Goal: Task Accomplishment & Management: Manage account settings

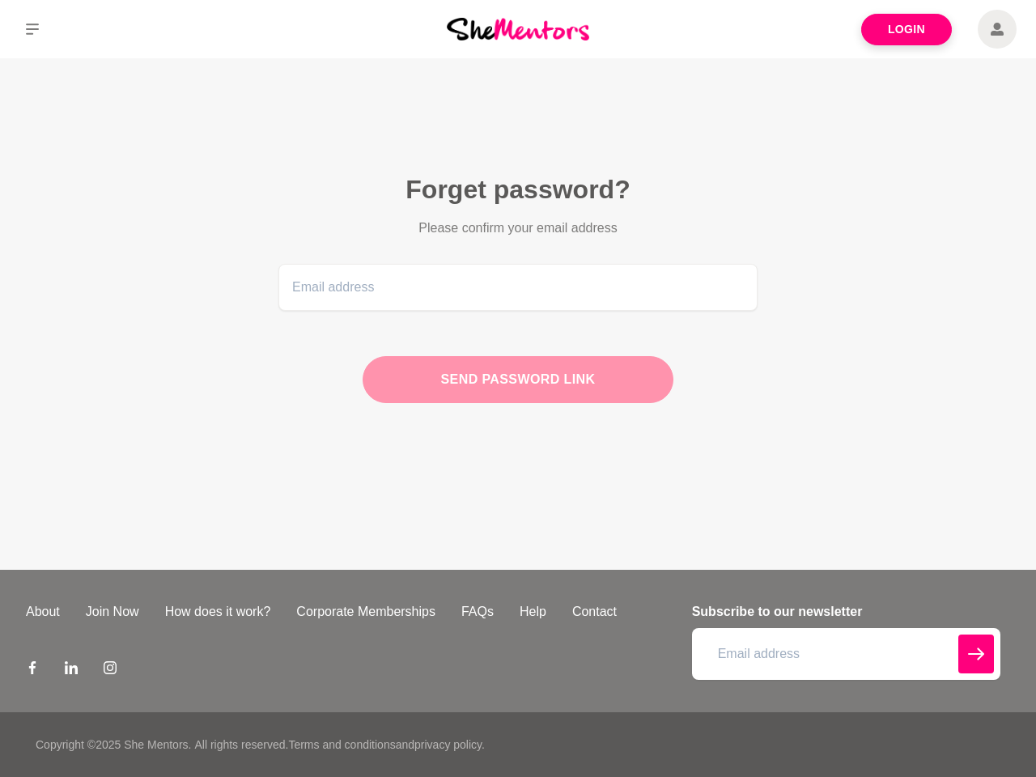
click at [518, 388] on div "Send password link" at bounding box center [517, 379] width 311 height 47
click at [32, 29] on icon at bounding box center [32, 28] width 13 height 11
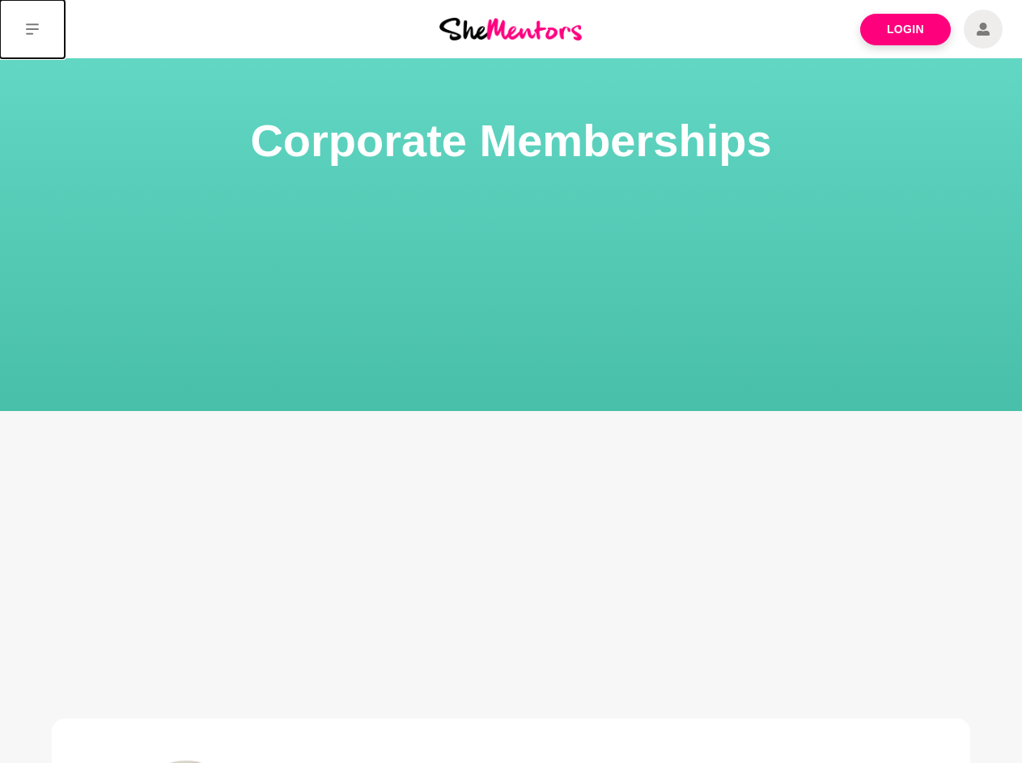
click at [32, 29] on icon at bounding box center [32, 28] width 13 height 11
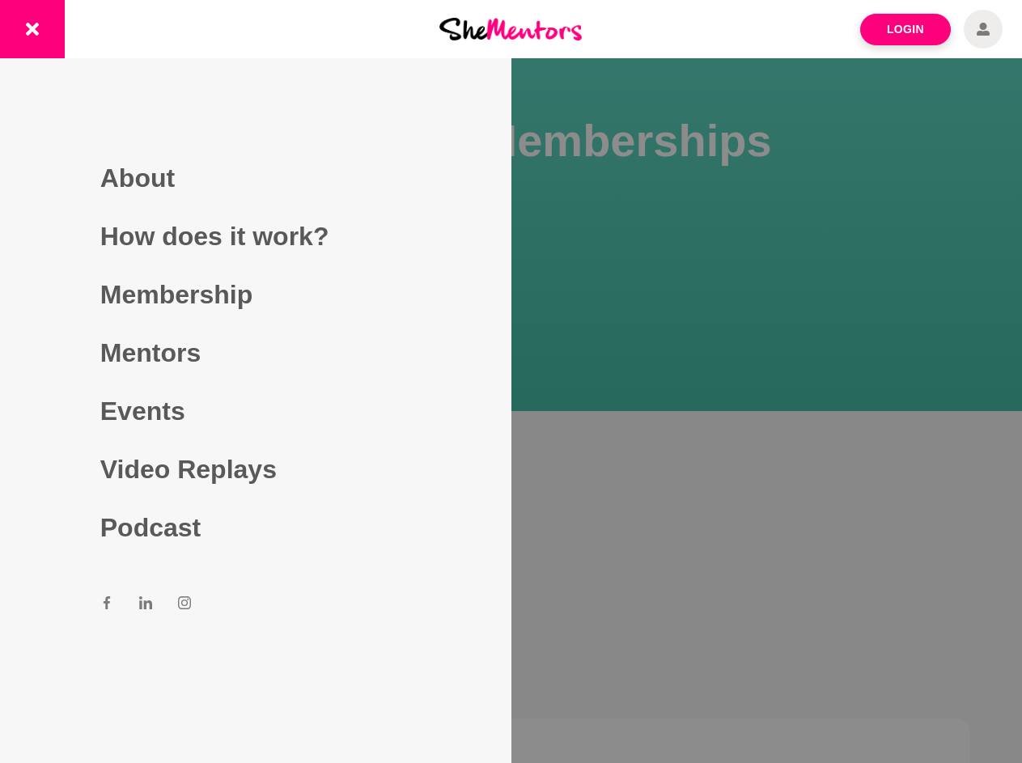
click at [511, 435] on div at bounding box center [511, 381] width 1022 height 763
